Goal: Navigation & Orientation: Find specific page/section

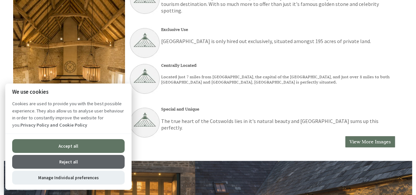
scroll to position [219, 0]
click at [66, 161] on button "Reject all" at bounding box center [68, 162] width 112 height 14
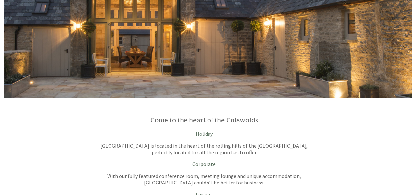
scroll to position [404, 0]
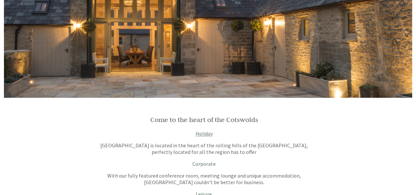
click at [207, 131] on link "Holiday" at bounding box center [204, 133] width 17 height 7
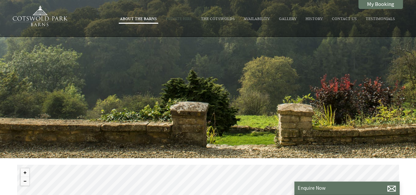
click at [147, 18] on link "About The Barns" at bounding box center [138, 18] width 37 height 5
